Goal: Information Seeking & Learning: Check status

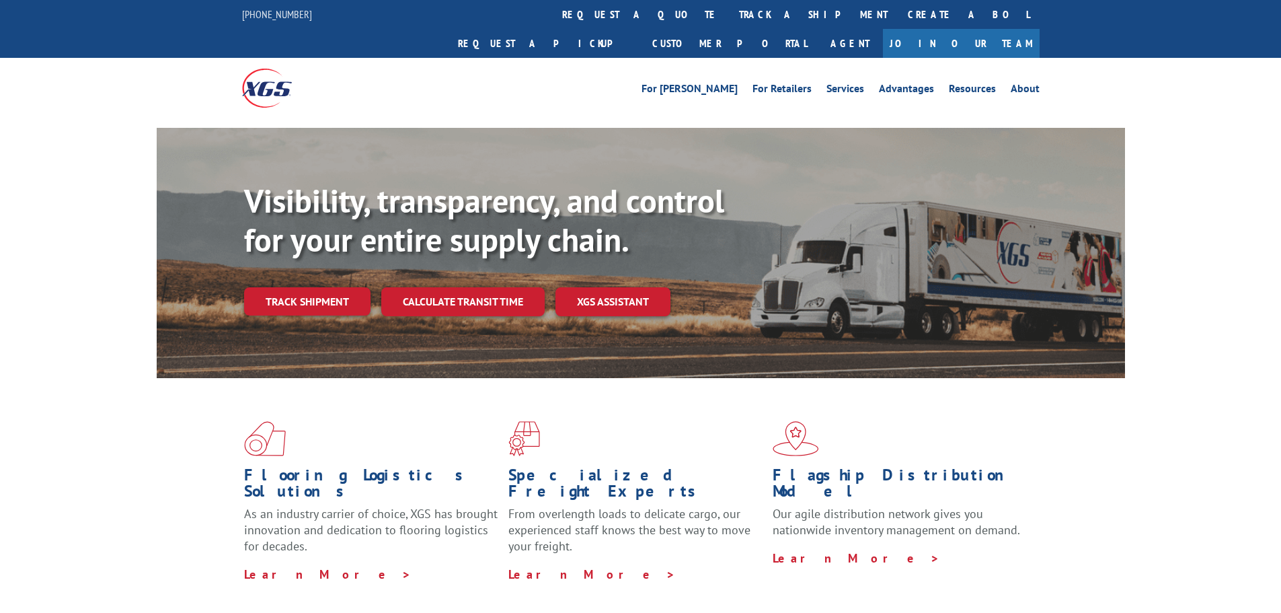
click at [322, 287] on link "Track shipment" at bounding box center [307, 301] width 126 height 28
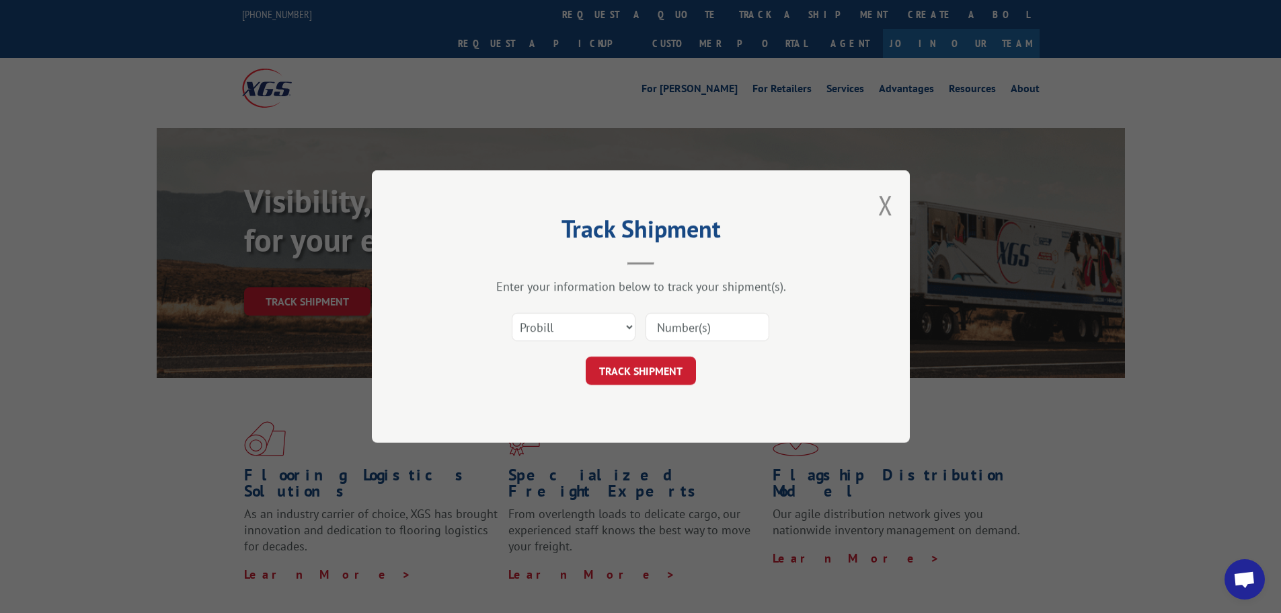
drag, startPoint x: 677, startPoint y: 330, endPoint x: 669, endPoint y: 346, distance: 18.0
click at [677, 330] on input at bounding box center [708, 327] width 124 height 28
paste input "17623324"
type input "17623324"
click at [650, 377] on button "TRACK SHIPMENT" at bounding box center [641, 370] width 110 height 28
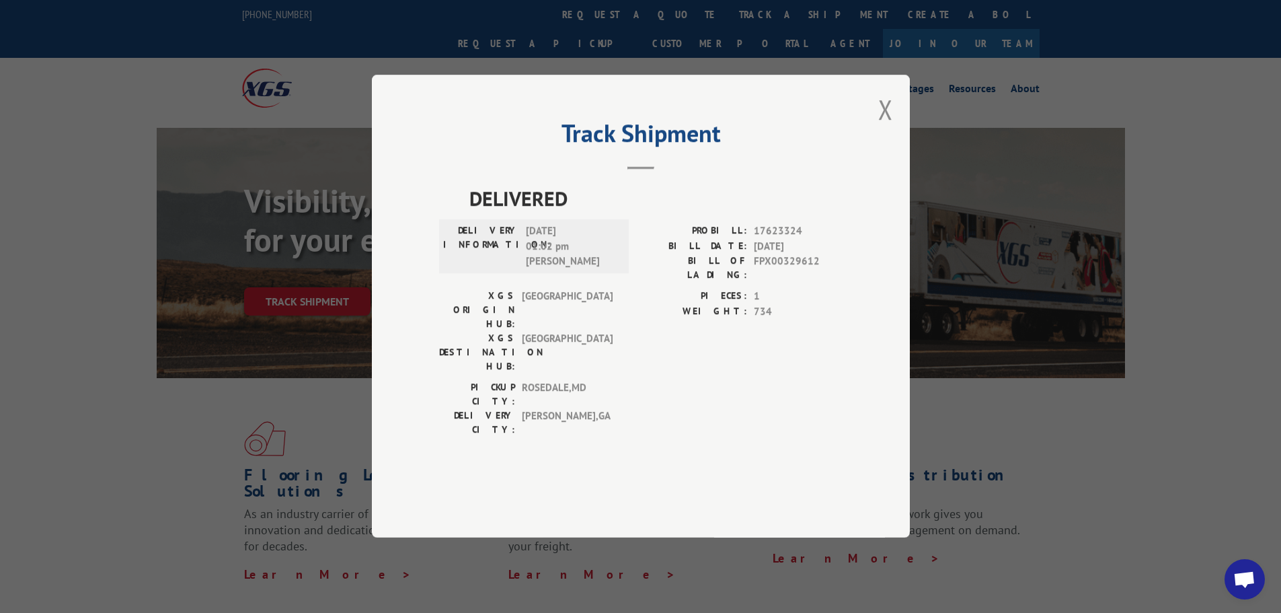
click at [763, 282] on span "FPX00329612" at bounding box center [798, 268] width 89 height 28
copy span "FPX00329612"
click at [889, 127] on button "Close modal" at bounding box center [885, 109] width 15 height 36
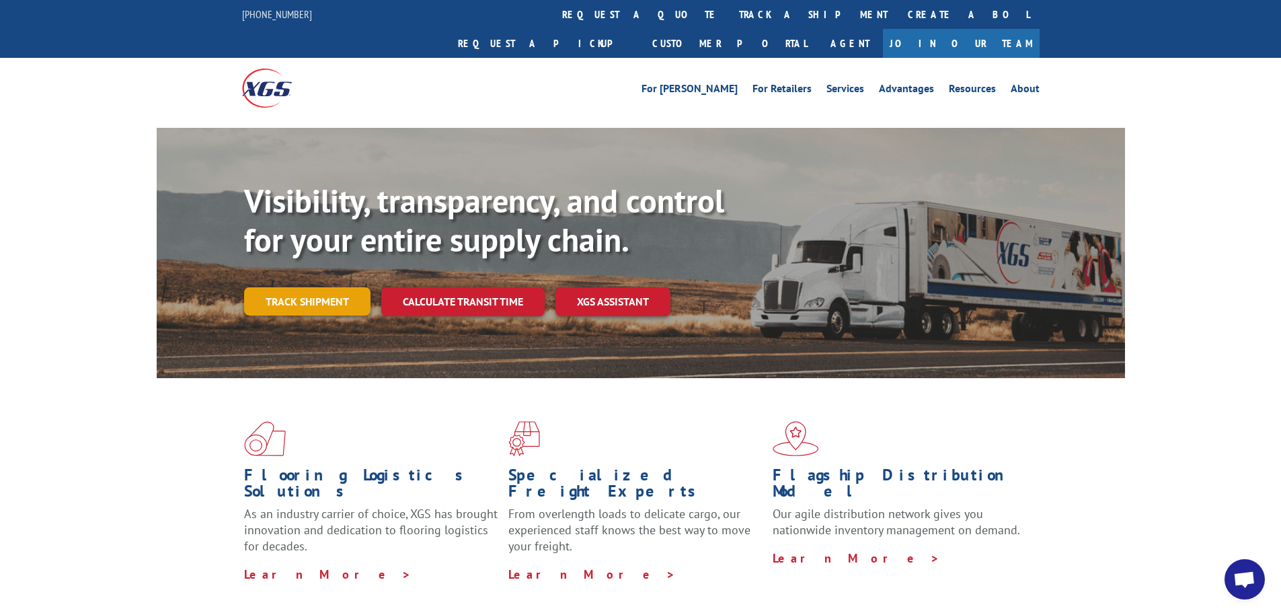
click at [307, 287] on link "Track shipment" at bounding box center [307, 301] width 126 height 28
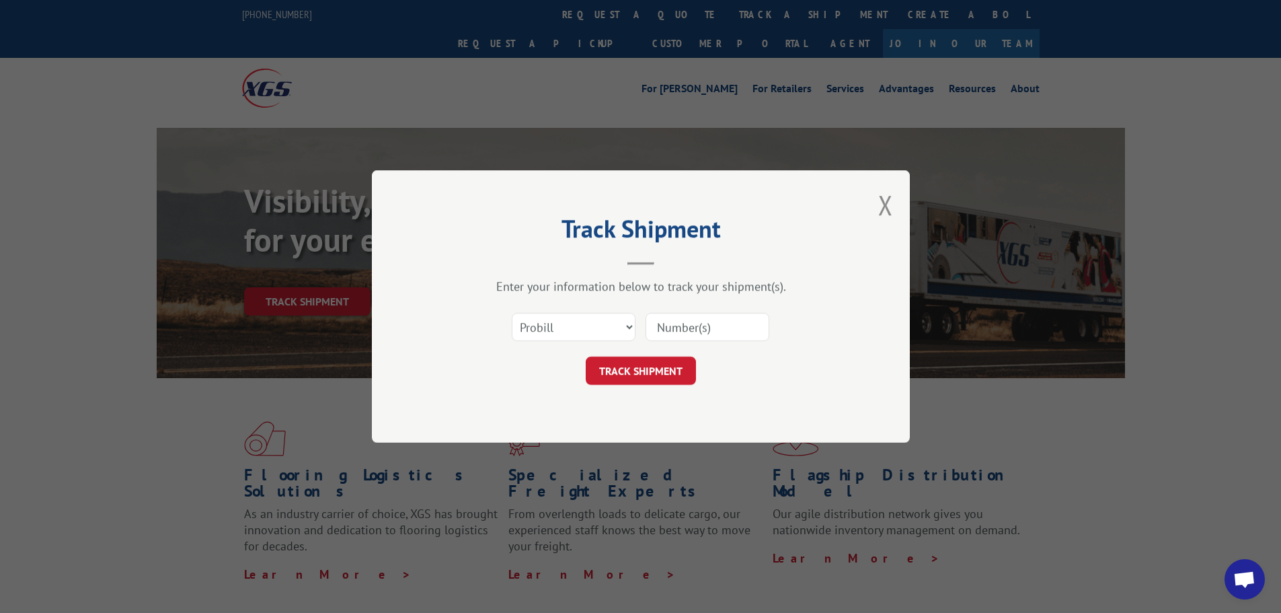
click at [699, 332] on input at bounding box center [708, 327] width 124 height 28
paste input "17501887"
type input "17501887"
click at [673, 358] on button "TRACK SHIPMENT" at bounding box center [641, 370] width 110 height 28
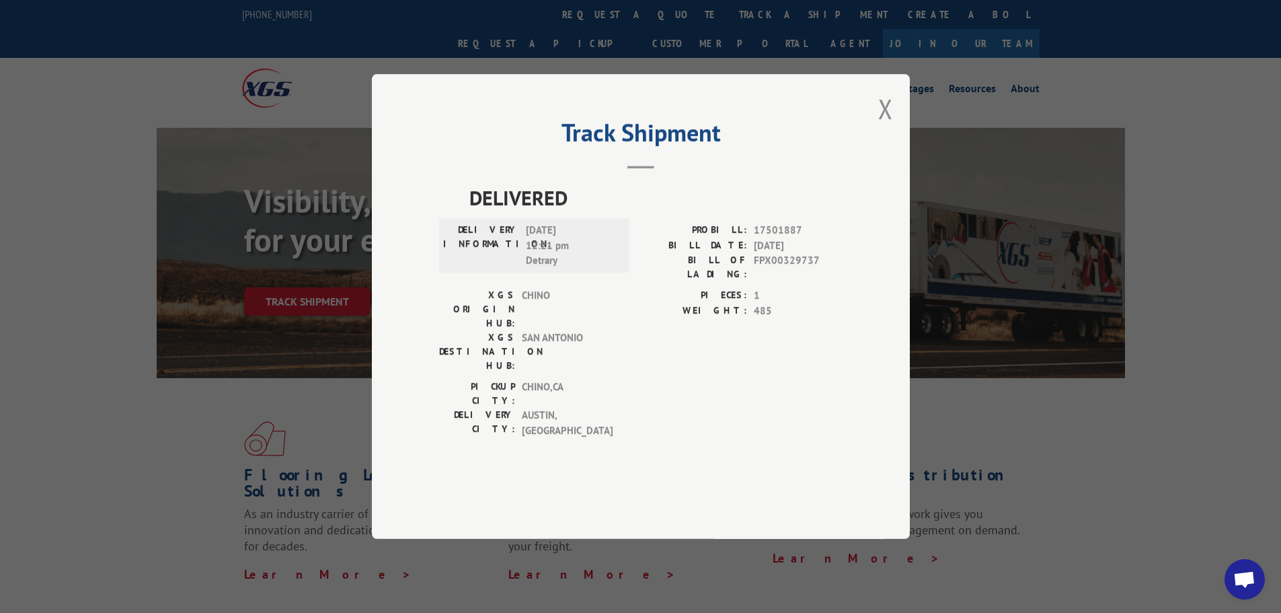
click at [773, 281] on span "FPX00329737" at bounding box center [798, 267] width 89 height 28
copy span "FPX00329737"
drag, startPoint x: 886, startPoint y: 155, endPoint x: 874, endPoint y: 157, distance: 12.3
click at [886, 126] on button "Close modal" at bounding box center [885, 109] width 15 height 36
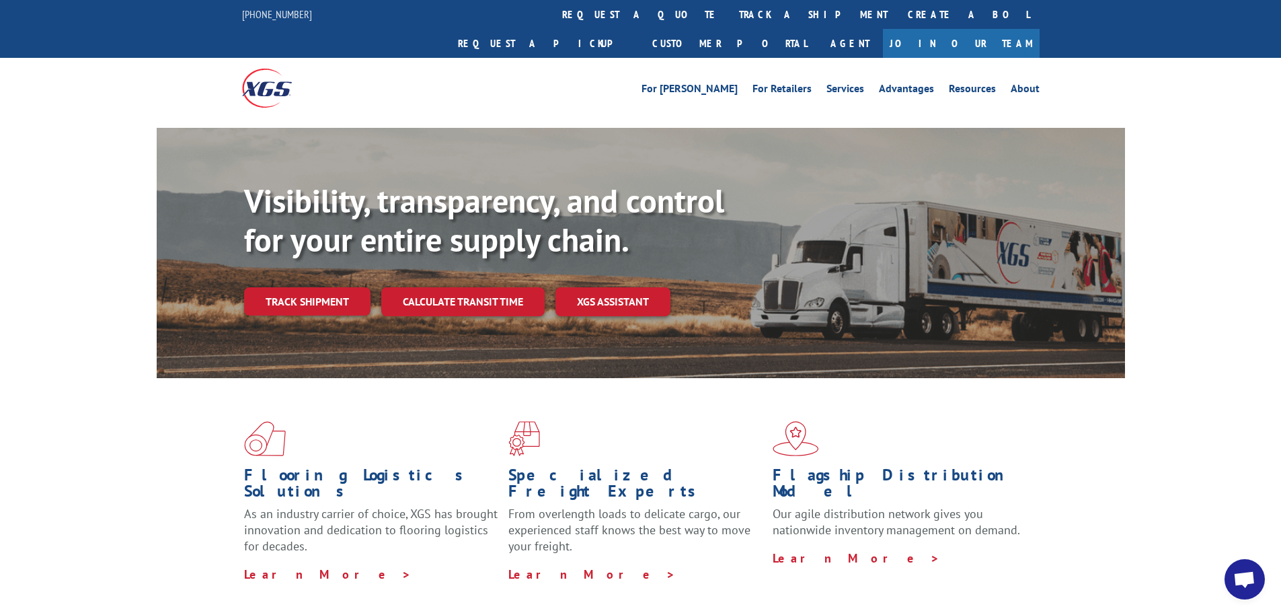
click at [315, 287] on link "Track shipment" at bounding box center [307, 301] width 126 height 28
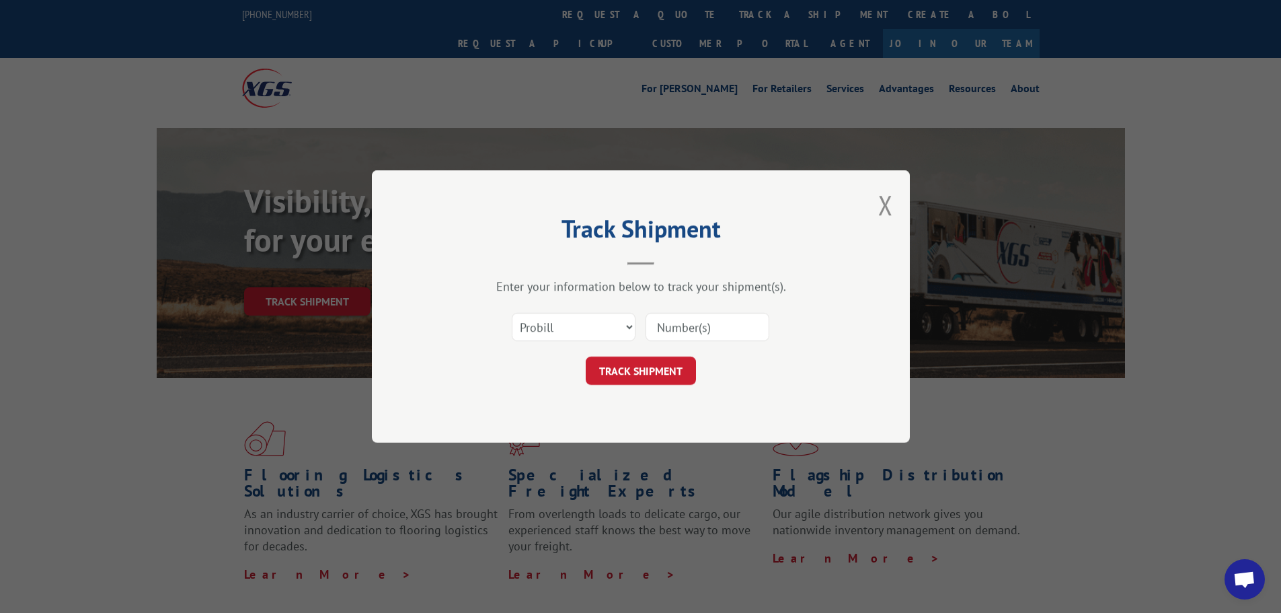
click at [739, 329] on input at bounding box center [708, 327] width 124 height 28
paste input "17622127"
type input "17622127"
click at [670, 370] on button "TRACK SHIPMENT" at bounding box center [641, 370] width 110 height 28
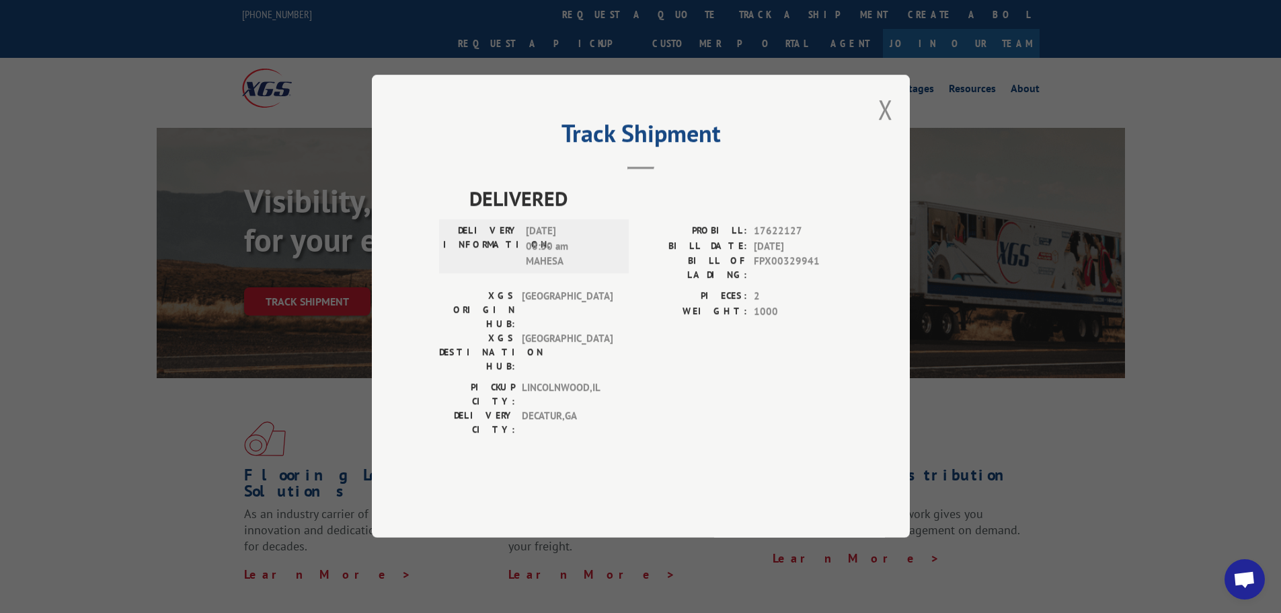
click at [774, 282] on span "FPX00329941" at bounding box center [798, 268] width 89 height 28
copy span "FPX00329941"
